Goal: Check status: Check status

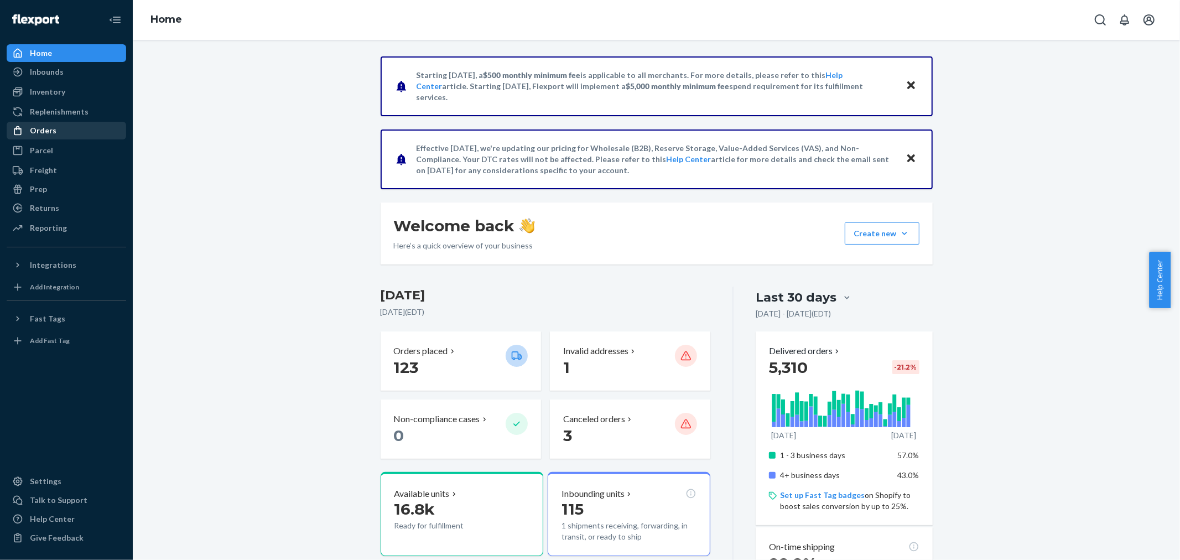
drag, startPoint x: 54, startPoint y: 125, endPoint x: 59, endPoint y: 139, distance: 14.7
click at [53, 125] on div "Orders" at bounding box center [66, 130] width 117 height 15
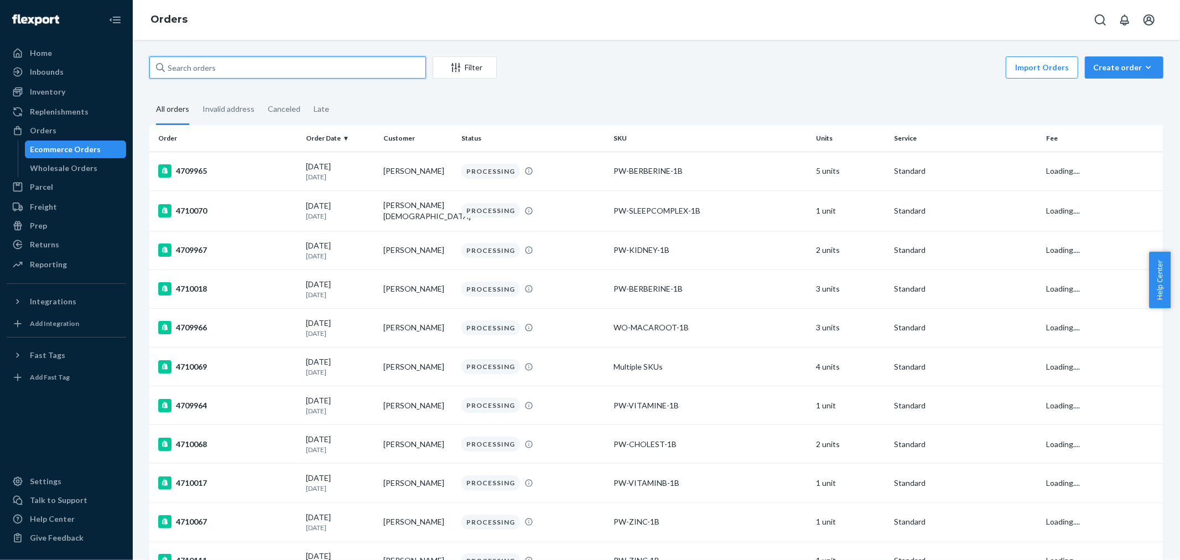
click at [282, 69] on input "text" at bounding box center [287, 67] width 277 height 22
paste input "[PERSON_NAME]"
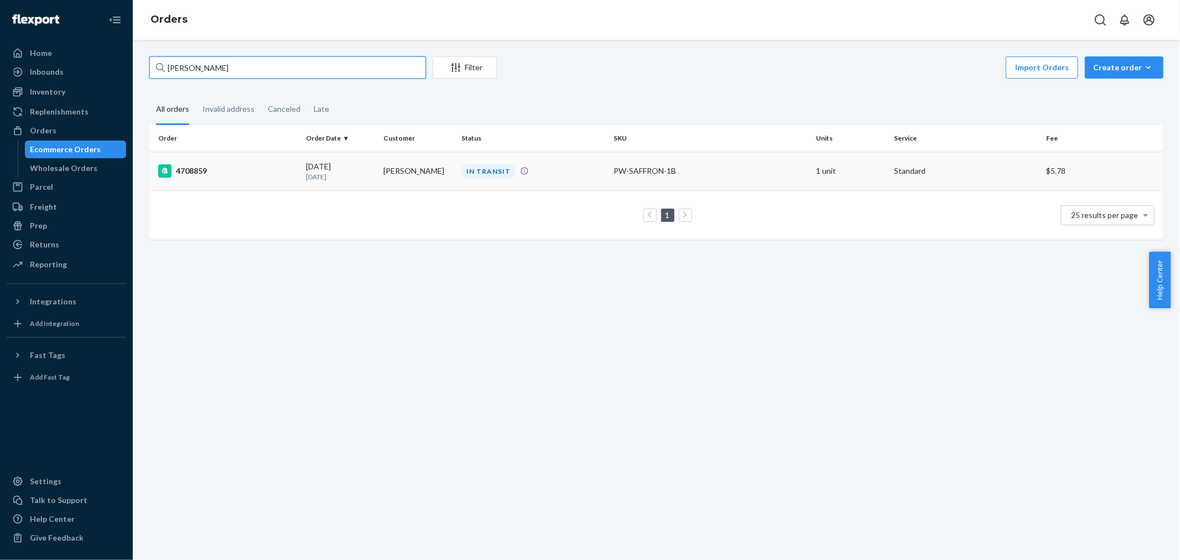
type input "[PERSON_NAME]"
click at [190, 170] on div "4708859" at bounding box center [227, 170] width 139 height 13
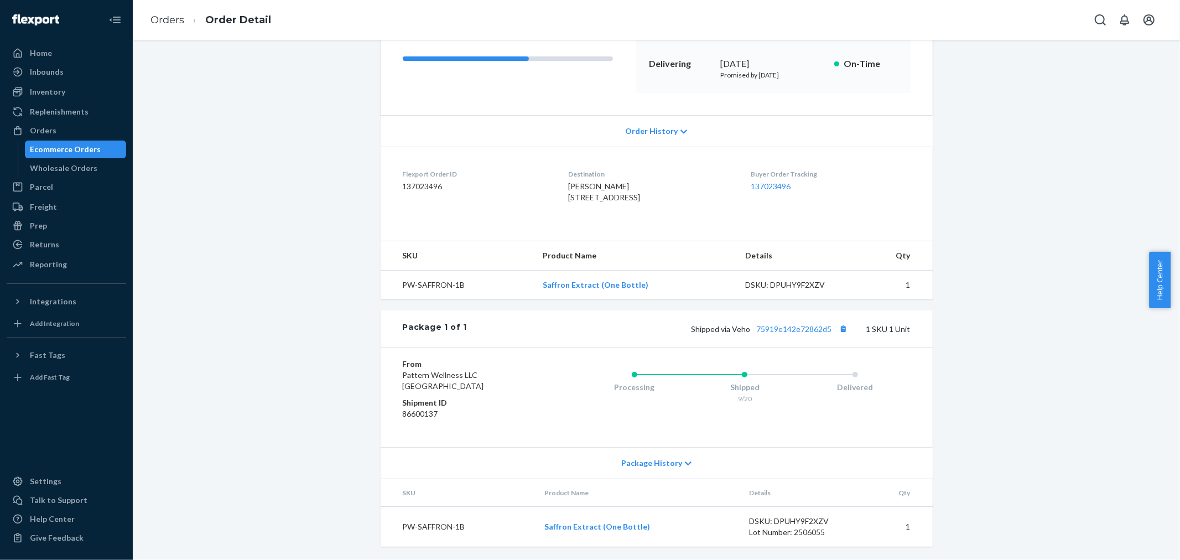
scroll to position [185, 0]
click at [685, 466] on icon at bounding box center [688, 464] width 7 height 8
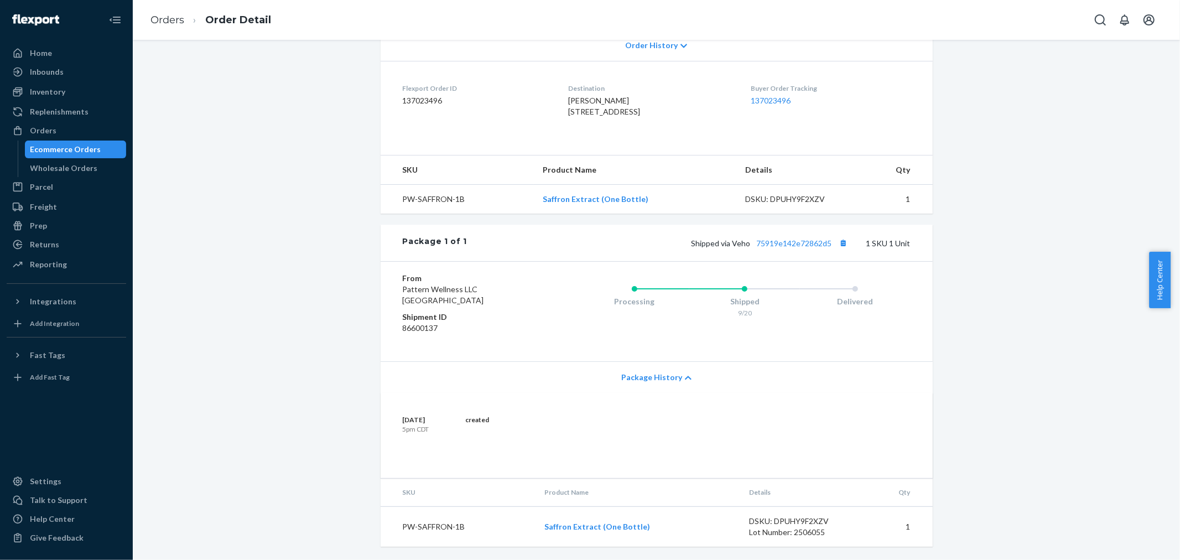
scroll to position [270, 0]
